Goal: Task Accomplishment & Management: Manage account settings

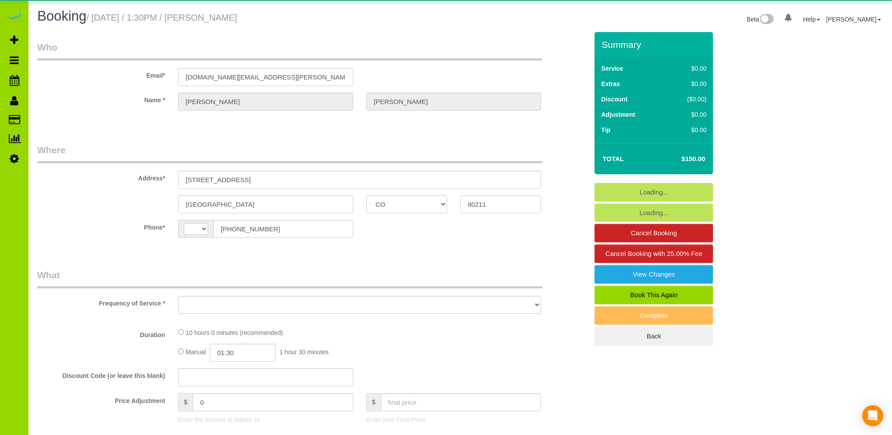
select select "CO"
select select "string:[GEOGRAPHIC_DATA]"
select select "object:1154"
select select "string:fspay-461d9fb1-0f07-483e-9901-7a31f8842afb"
select select "spot1"
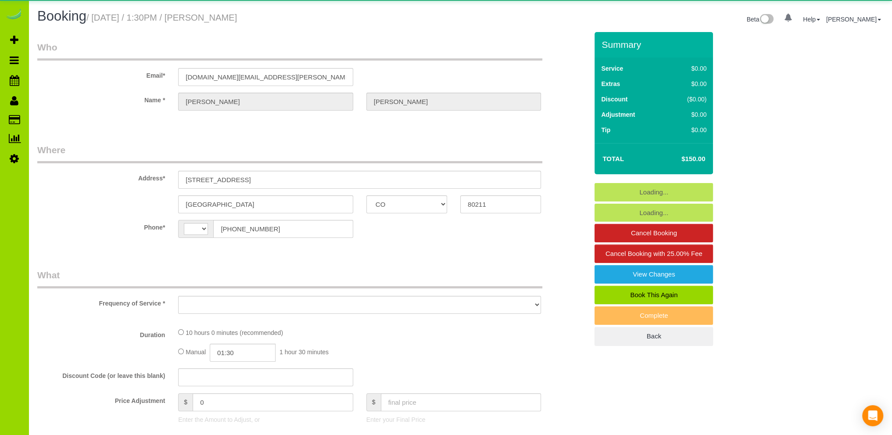
select select "number:4"
select select "number:11"
select select "object:1158"
select select "4"
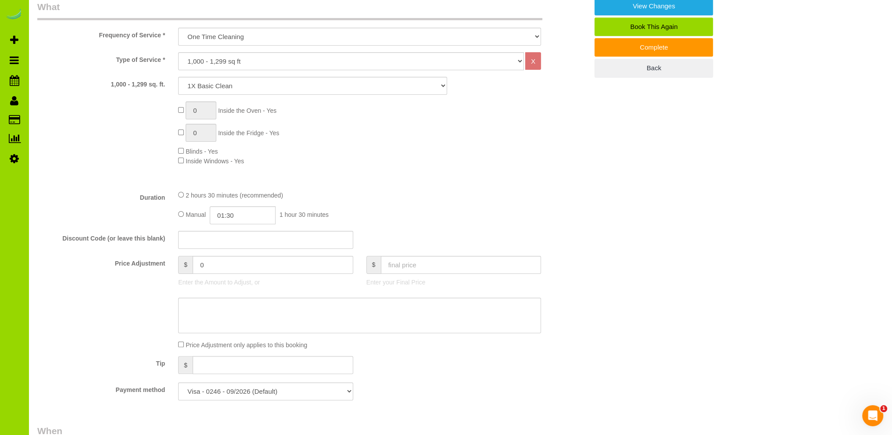
scroll to position [263, 0]
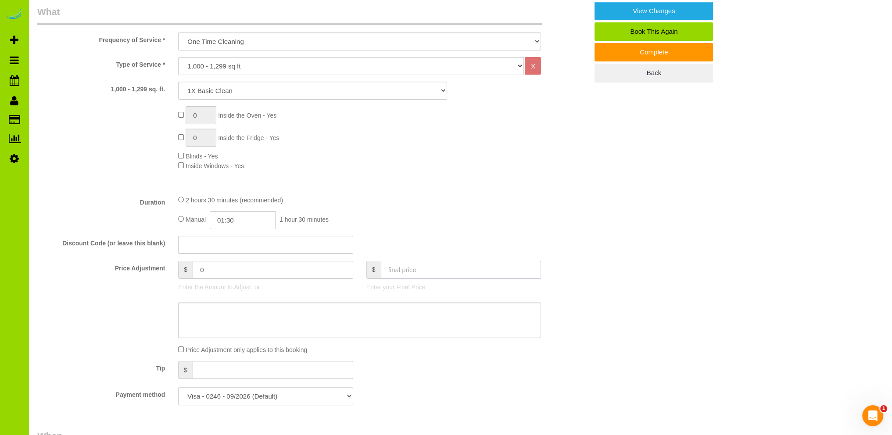
click at [405, 269] on input "text" at bounding box center [461, 269] width 161 height 18
type input "120"
click at [463, 180] on div "Type of Service * Choose YOUR HOME SIZE here Hourly Cleaning 1 - 999 square fee…" at bounding box center [312, 122] width 550 height 131
type input "-30"
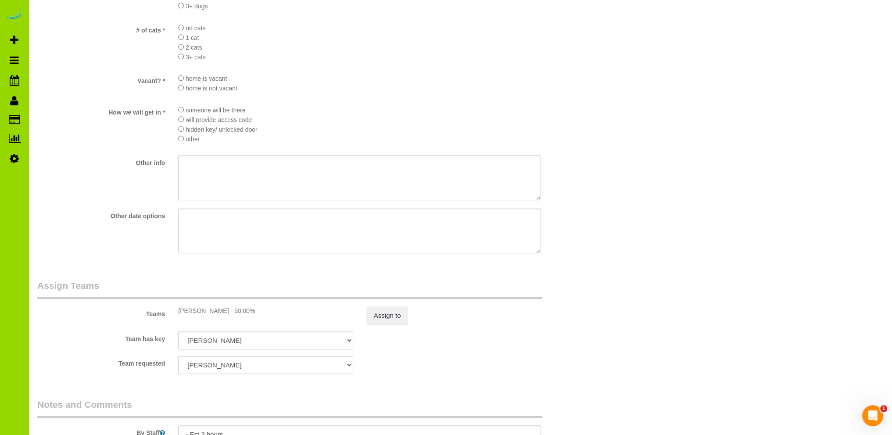
scroll to position [1052, 0]
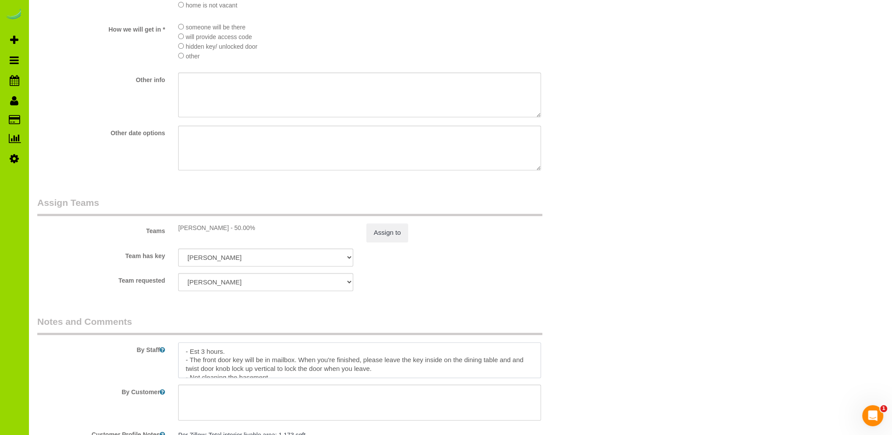
click at [314, 357] on textarea at bounding box center [359, 360] width 363 height 36
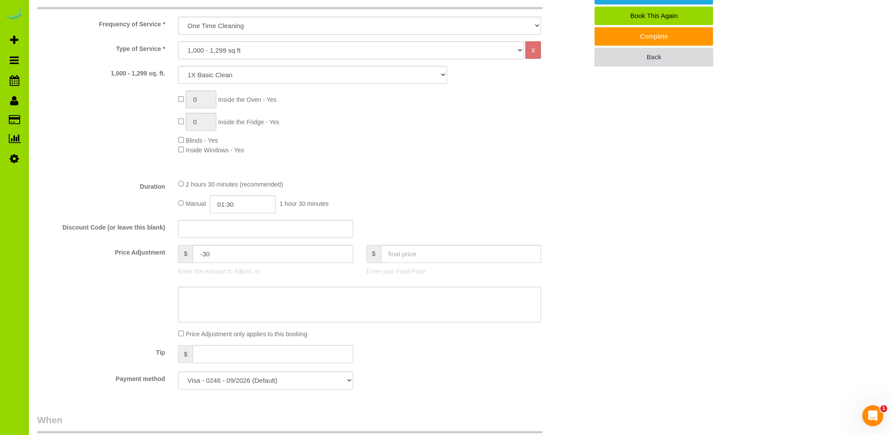
scroll to position [0, 0]
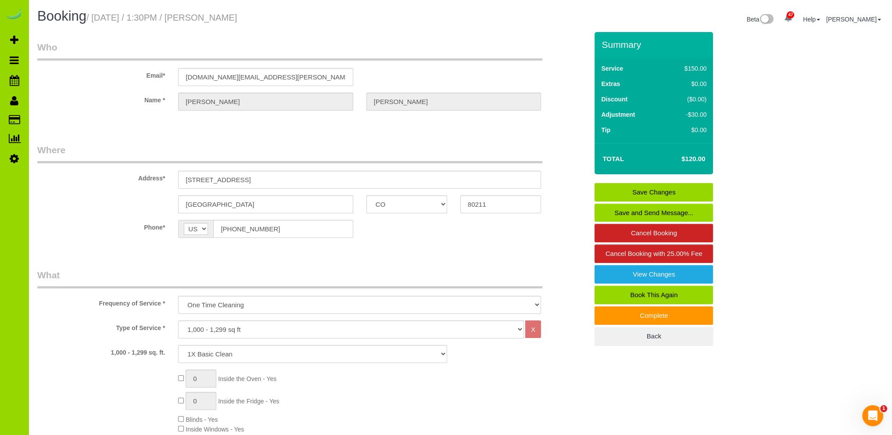
type textarea "- Est 3 hours. $30 off invoice for broken glass. - The front door key will be i…"
click at [653, 189] on link "Save Changes" at bounding box center [653, 192] width 118 height 18
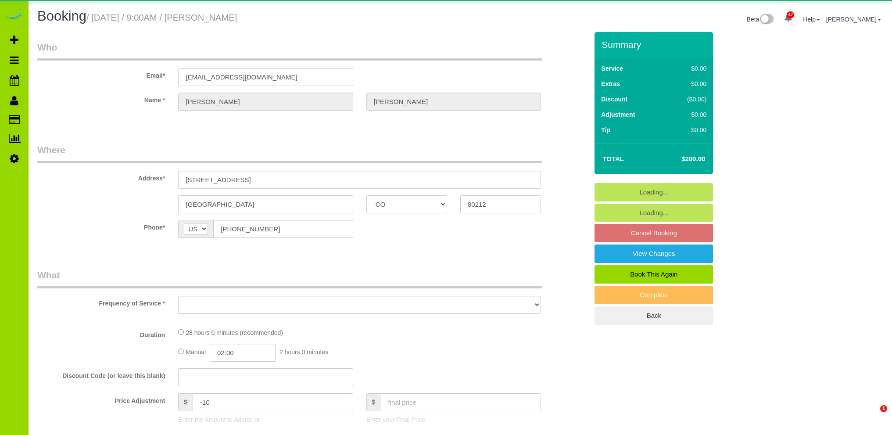
select select "CO"
select select "spot1"
select select "number:3"
select select "number:14"
select select "object:1154"
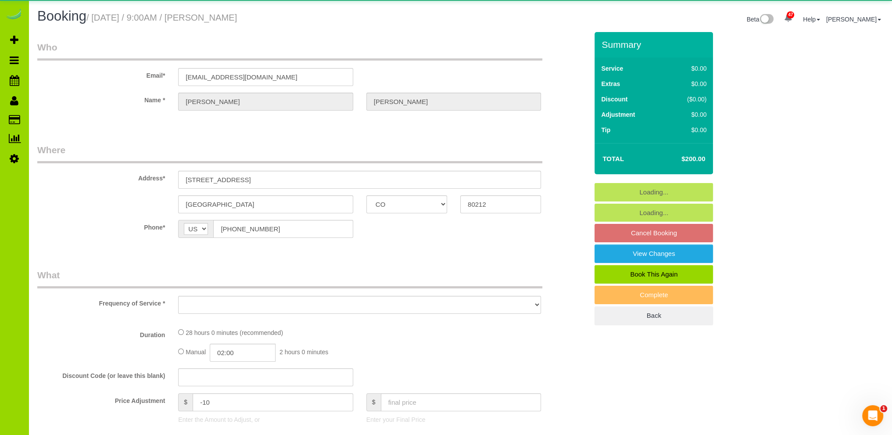
select select "7"
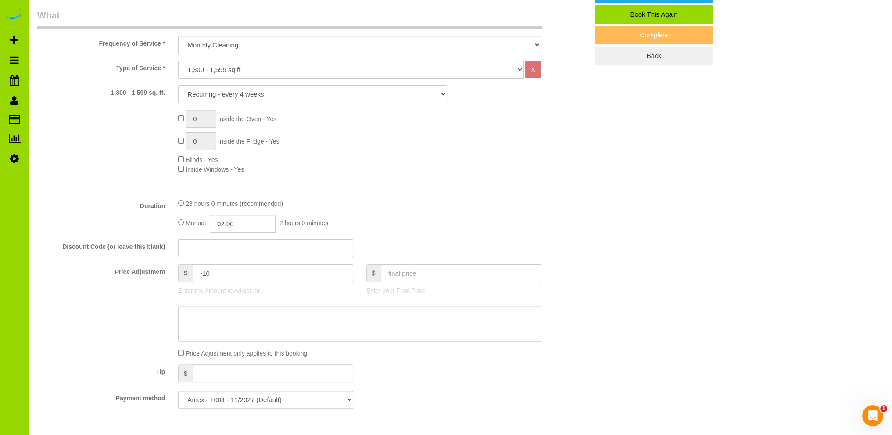
scroll to position [439, 0]
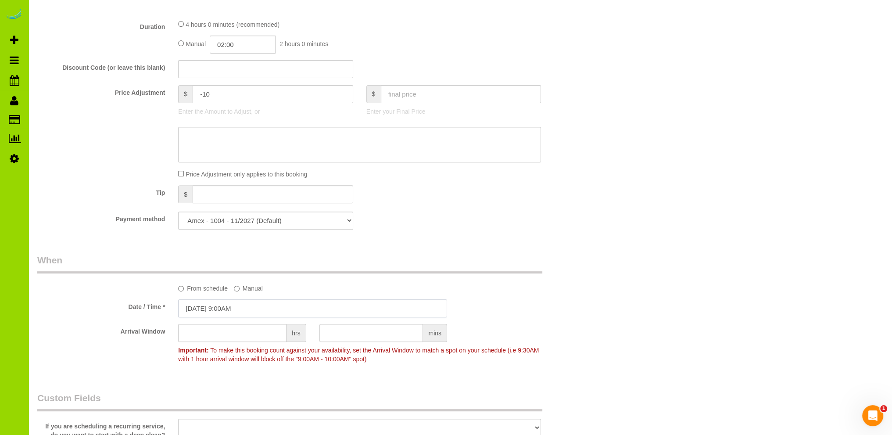
click at [220, 307] on input "09/08/2025 9:00AM" at bounding box center [312, 308] width 269 height 18
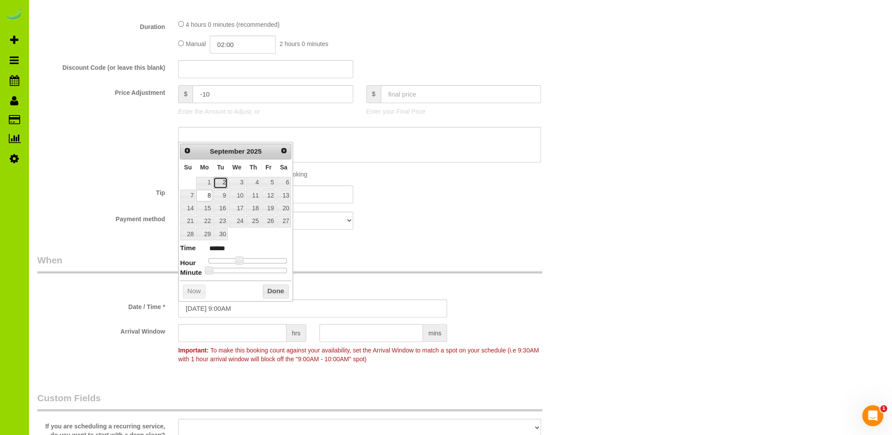
click at [221, 182] on link "2" at bounding box center [220, 183] width 14 height 12
type input "09/02/2025 9:00AM"
click at [274, 289] on button "Done" at bounding box center [276, 291] width 26 height 14
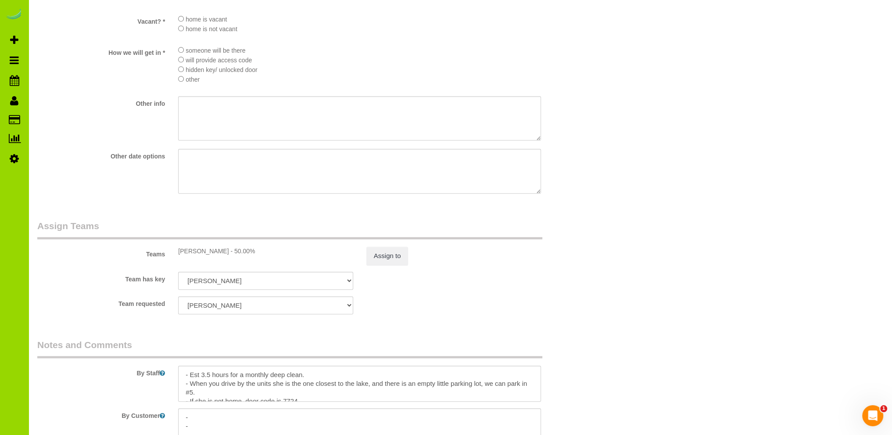
scroll to position [1140, 0]
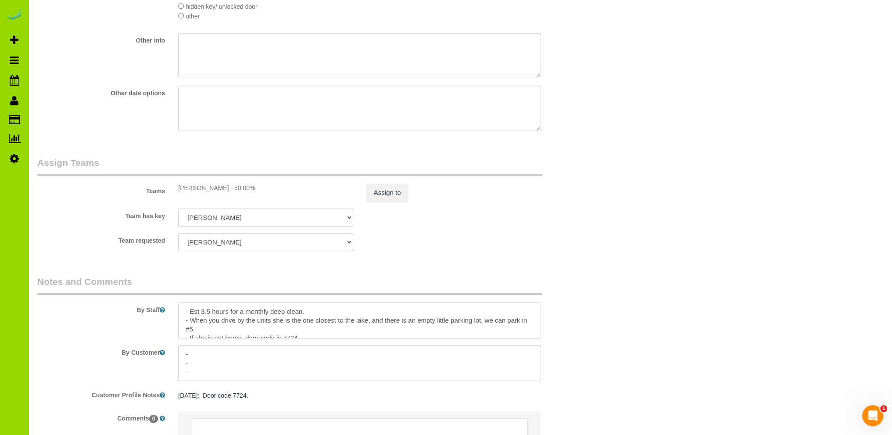
click at [346, 314] on textarea at bounding box center [359, 320] width 363 height 36
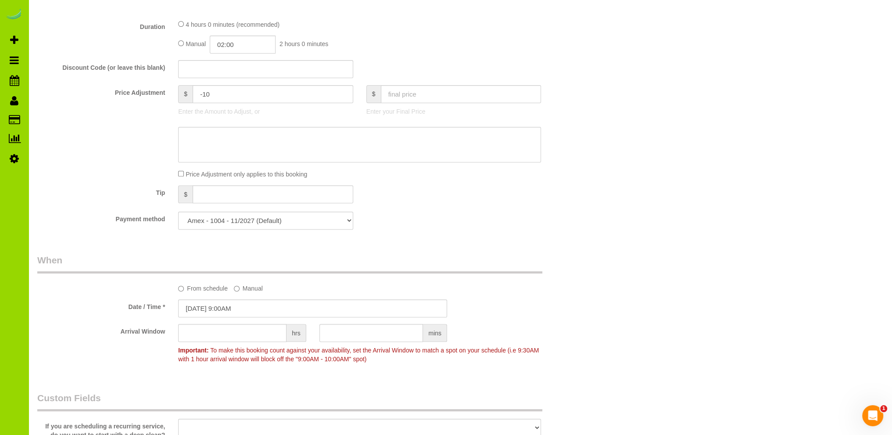
scroll to position [0, 0]
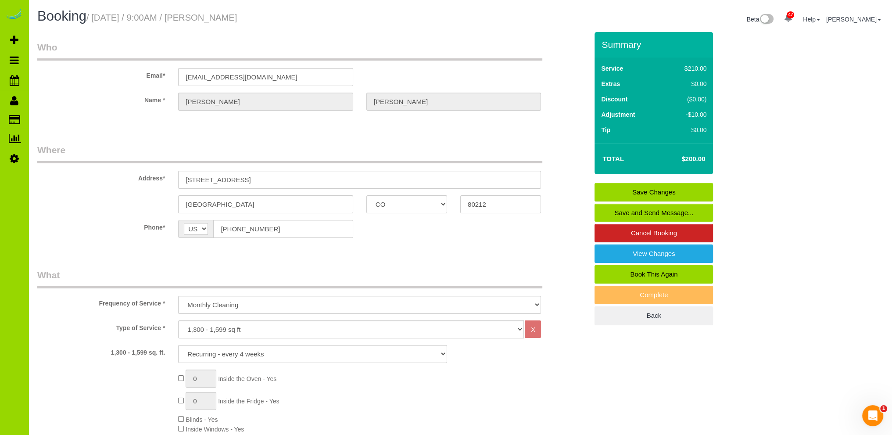
type textarea "- Est 3.5 hours for a monthly deep clean. Moved from 9/8 to 9/2. - When you dri…"
click at [640, 190] on link "Save Changes" at bounding box center [653, 192] width 118 height 18
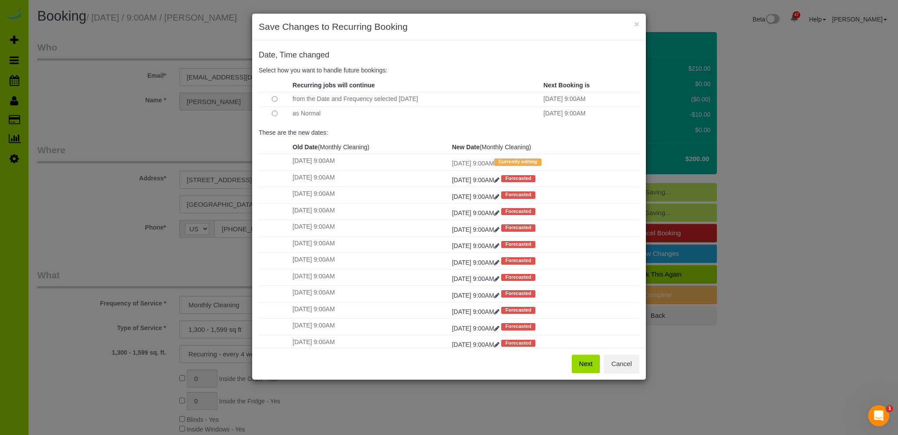
click at [588, 360] on button "Next" at bounding box center [586, 363] width 29 height 18
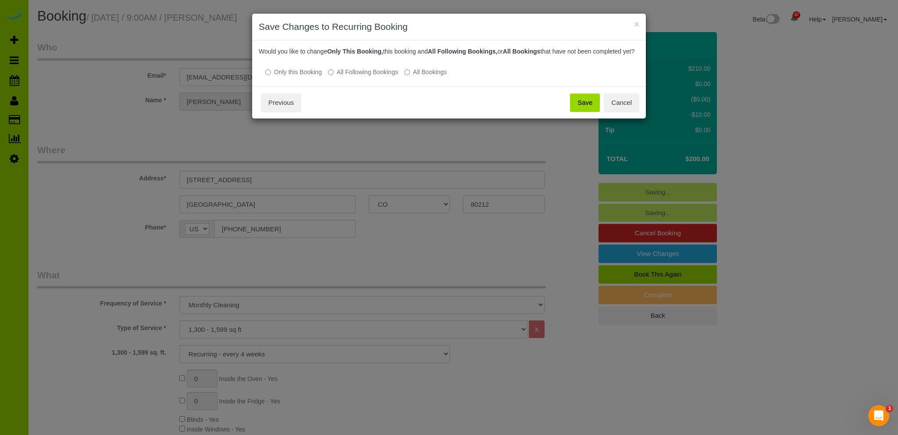
click at [581, 110] on button "Save" at bounding box center [585, 102] width 30 height 18
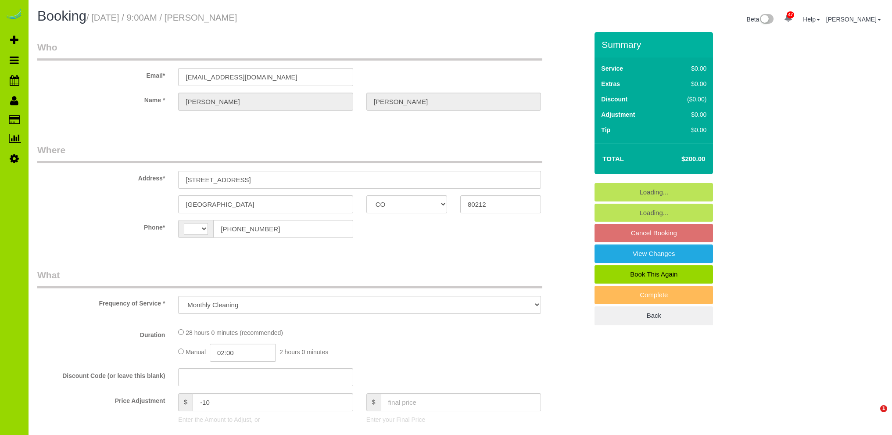
select select "CO"
select select "number:3"
select select "number:14"
select select "object:1154"
select select "string:[GEOGRAPHIC_DATA]"
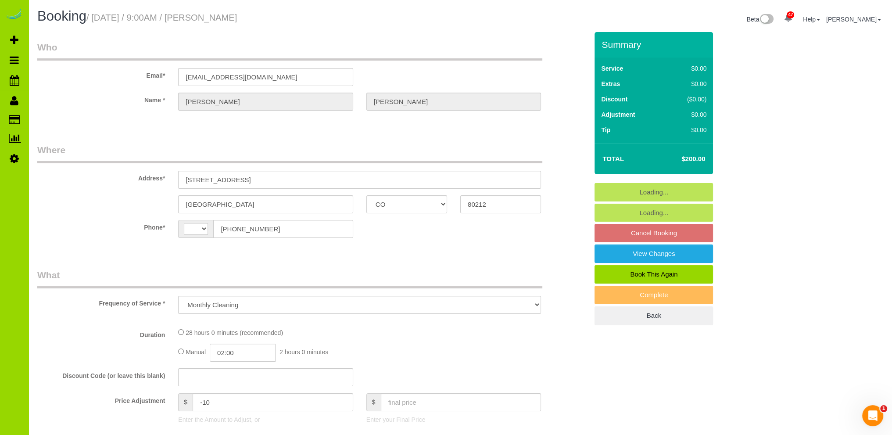
select select "7"
select select "spot1"
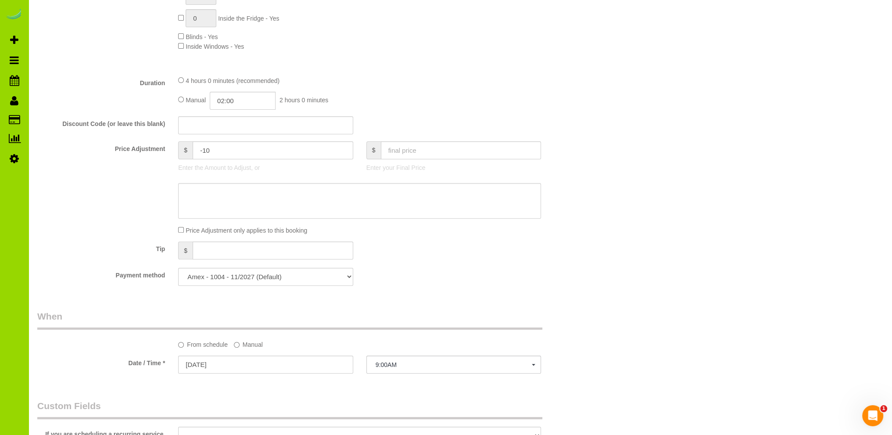
scroll to position [351, 0]
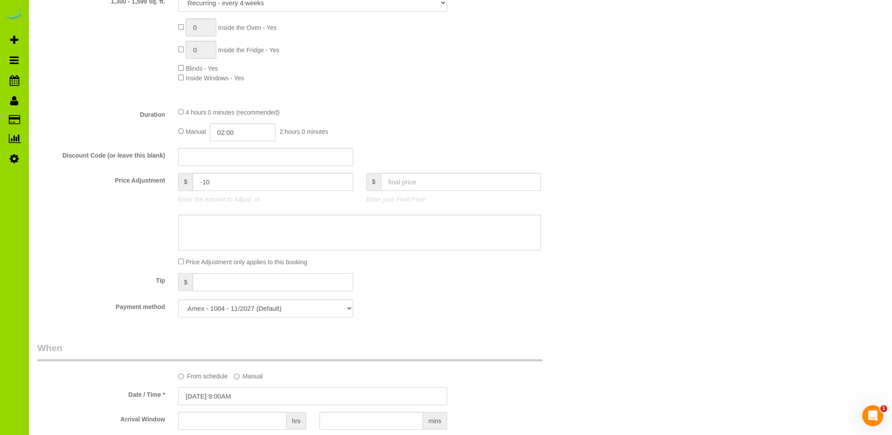
click at [229, 395] on input "[DATE] 9:00AM" at bounding box center [312, 396] width 269 height 18
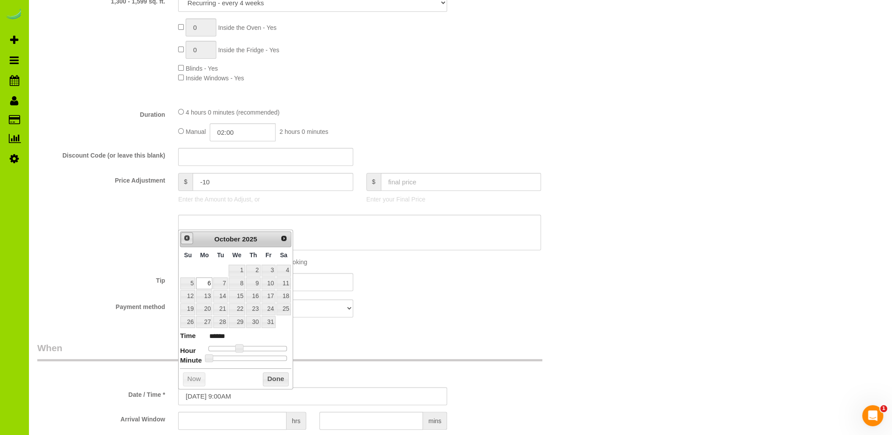
click at [188, 238] on span "Prev" at bounding box center [186, 237] width 7 height 7
click at [207, 321] on link "29" at bounding box center [204, 322] width 16 height 12
type input "[DATE] 9:00AM"
click at [278, 375] on button "Done" at bounding box center [276, 379] width 26 height 14
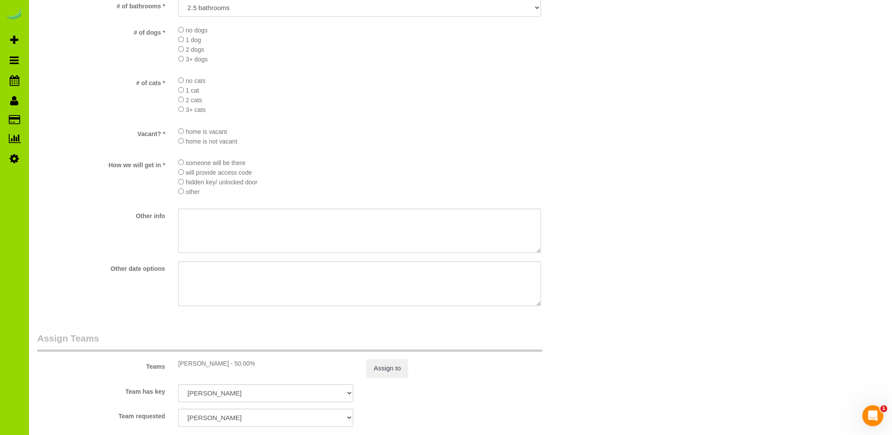
scroll to position [1223, 0]
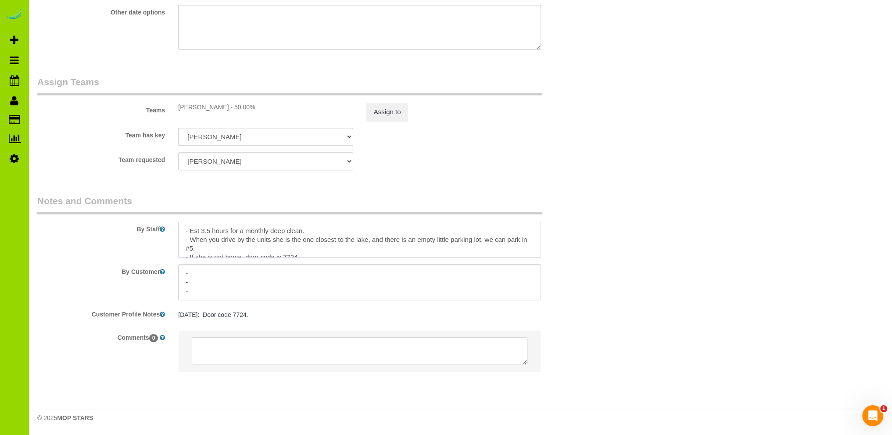
click at [344, 227] on textarea at bounding box center [359, 239] width 363 height 36
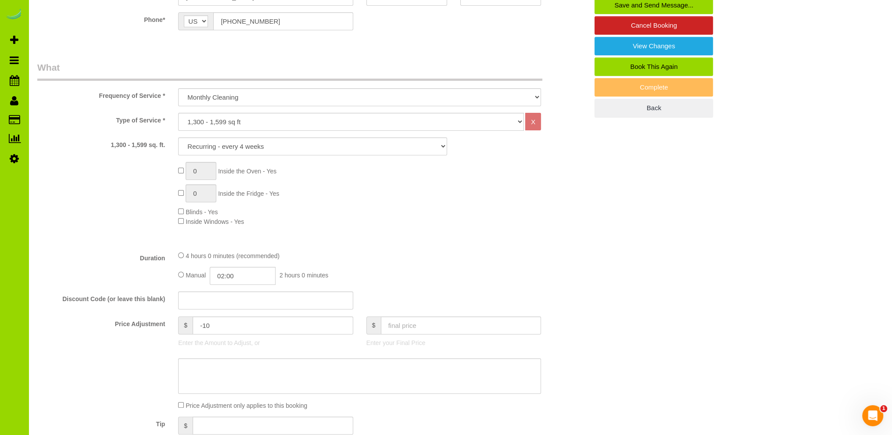
scroll to position [83, 0]
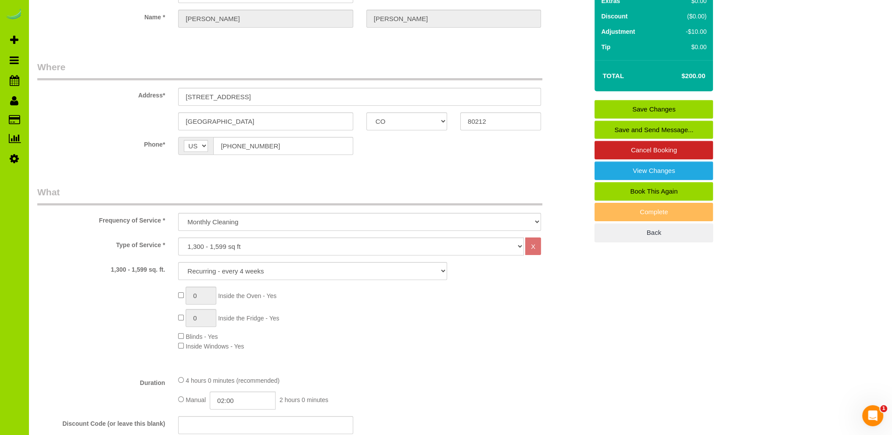
type textarea "- Est 3.5 hours for a monthly deep clean. Moved from 10/6 to 9/29. - When you d…"
click at [675, 103] on link "Save Changes" at bounding box center [653, 109] width 118 height 18
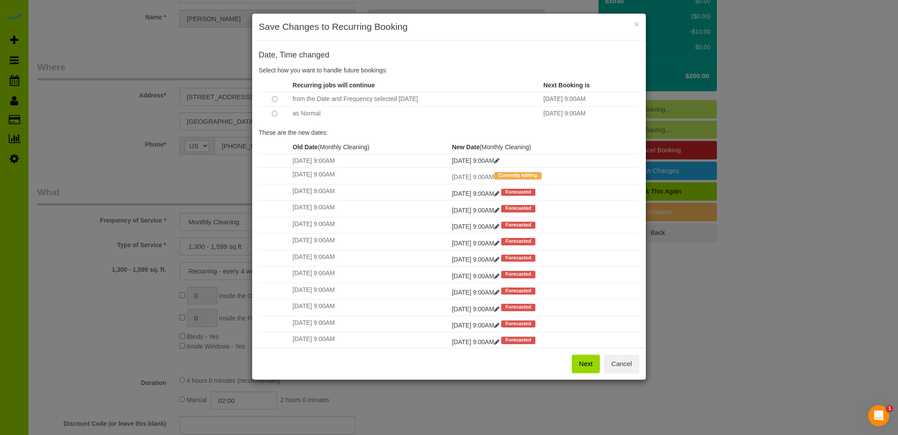
click at [585, 361] on button "Next" at bounding box center [586, 363] width 29 height 18
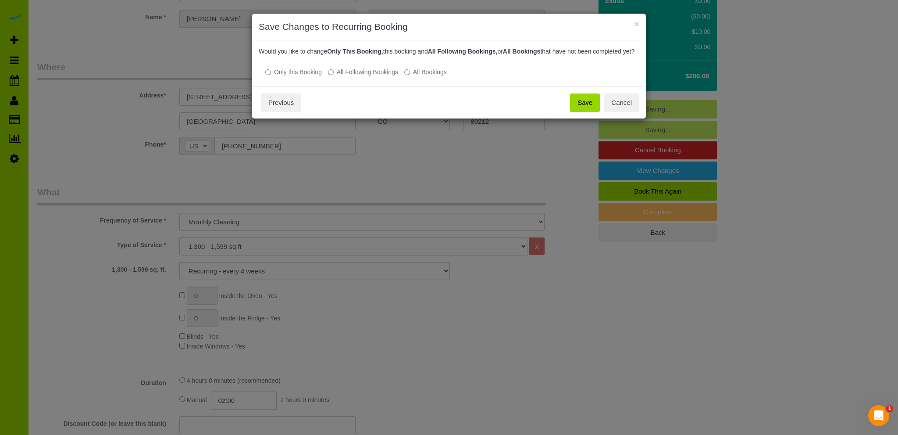
click at [583, 111] on button "Save" at bounding box center [585, 102] width 30 height 18
